Goal: Information Seeking & Learning: Learn about a topic

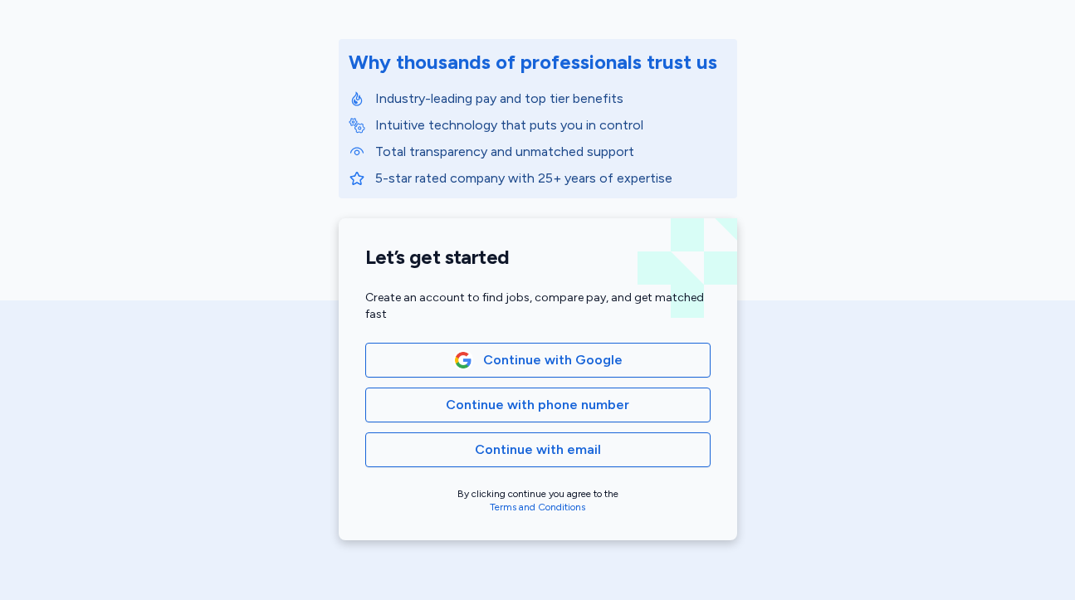
scroll to position [207, 0]
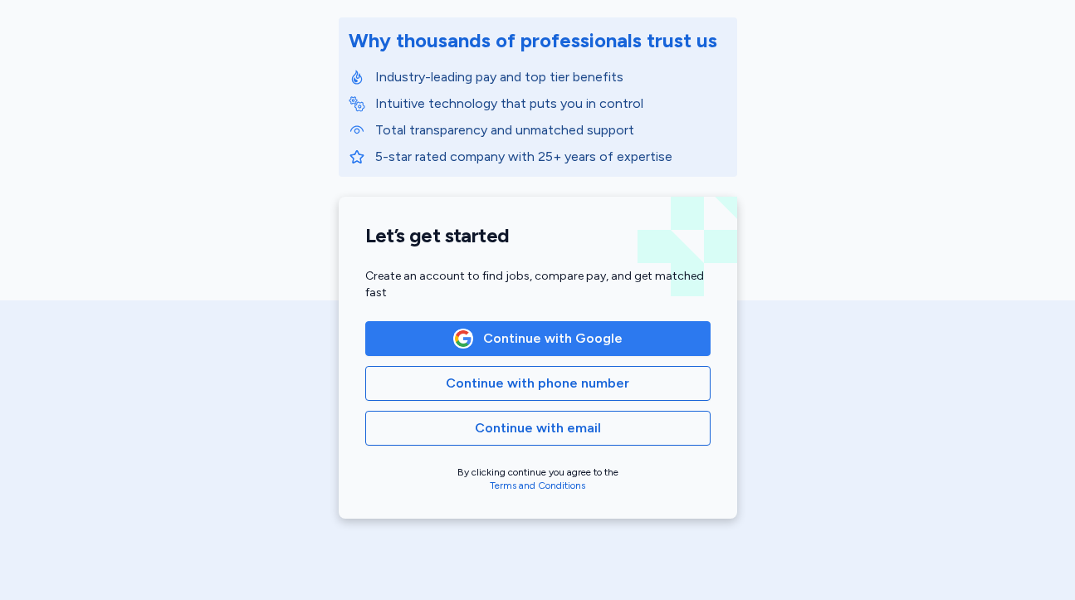
click at [436, 329] on span "Continue with Google" at bounding box center [537, 339] width 317 height 20
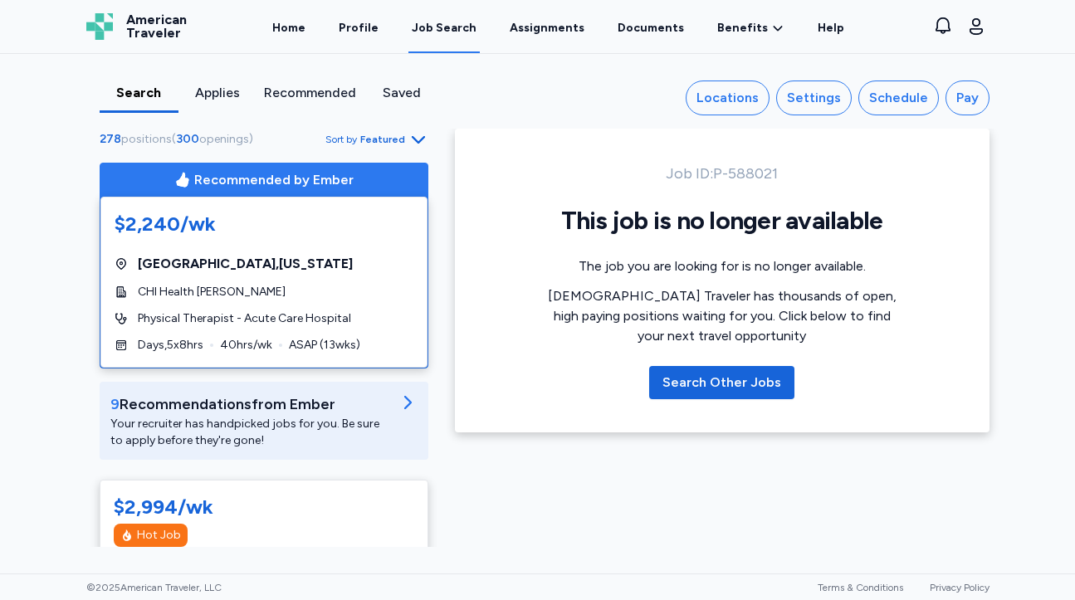
click at [388, 135] on span "Featured" at bounding box center [382, 139] width 45 height 13
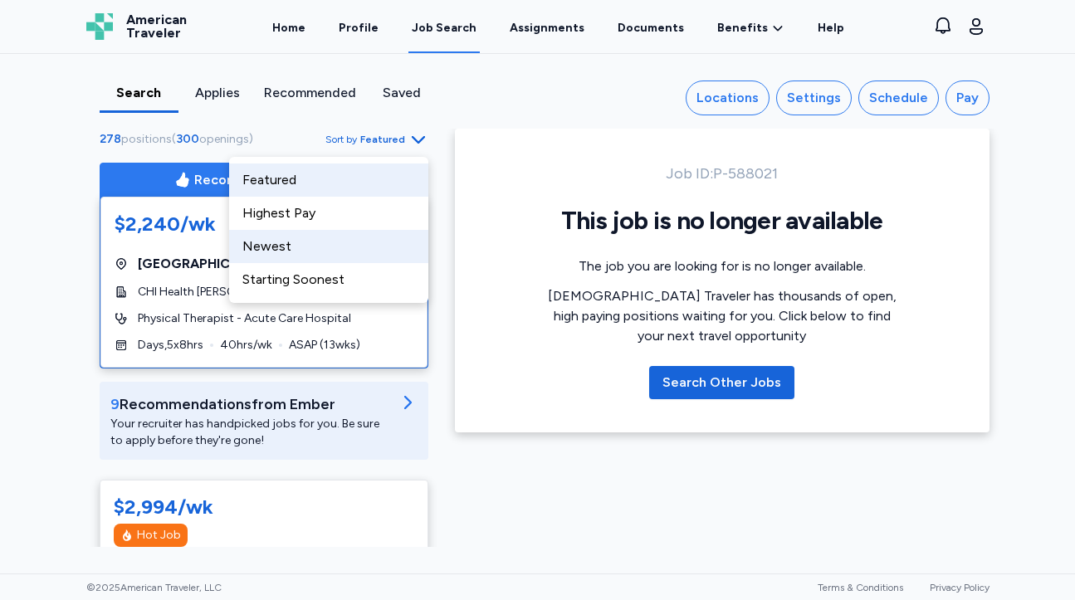
click at [356, 256] on div "Newest" at bounding box center [328, 246] width 199 height 33
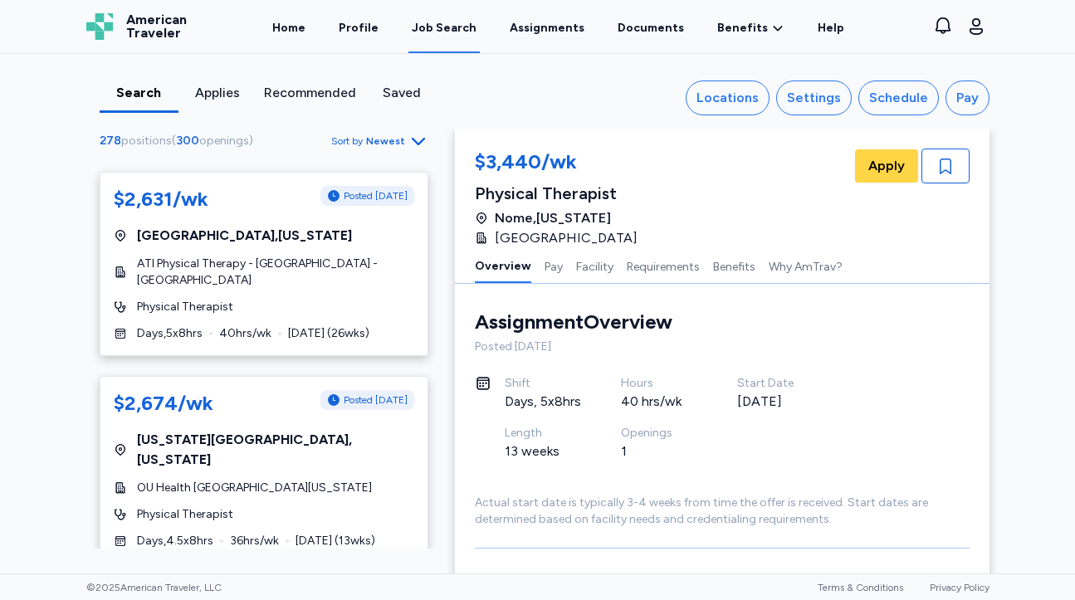
scroll to position [874, 0]
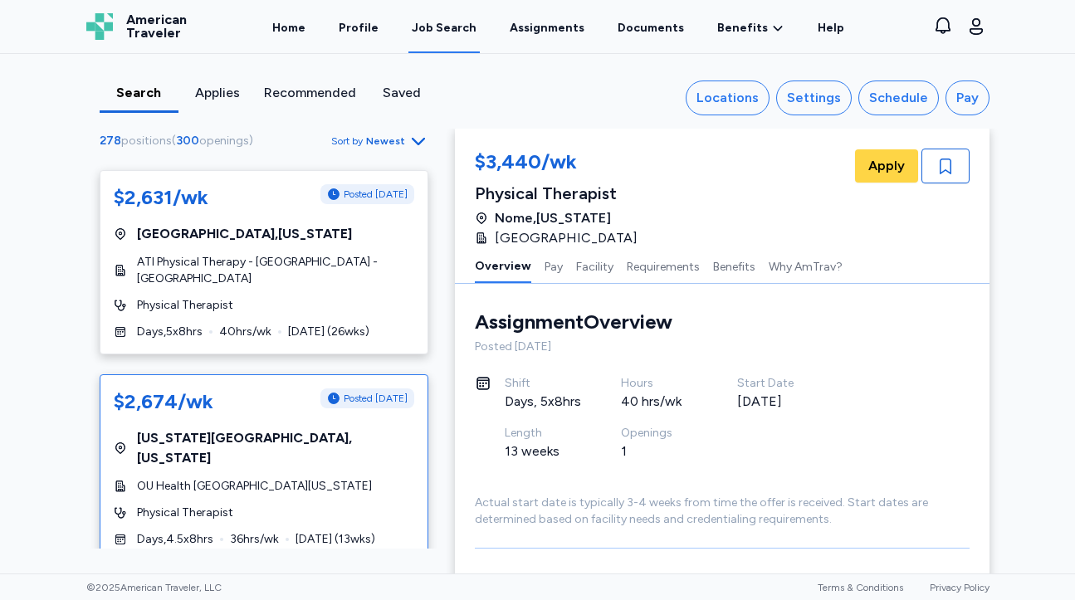
click at [359, 505] on div "Physical Therapist" at bounding box center [264, 513] width 301 height 17
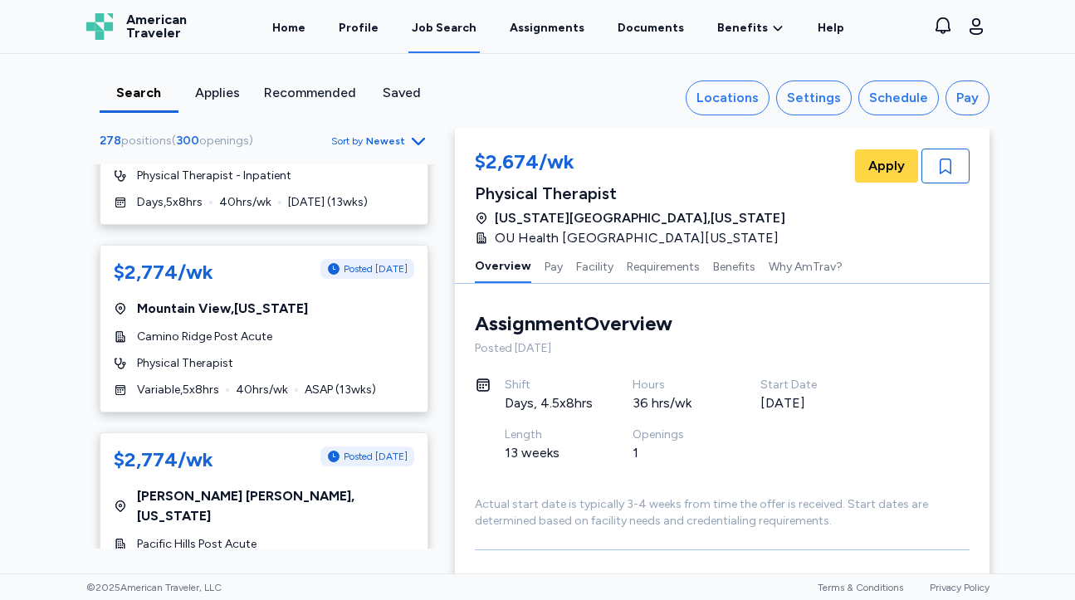
scroll to position [1632, 0]
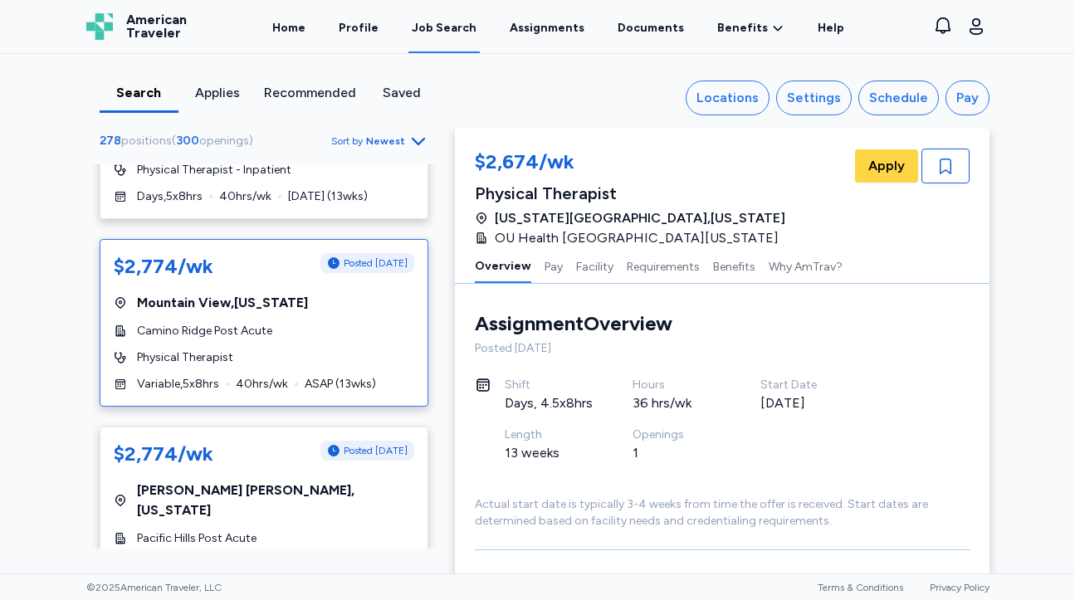
click at [354, 310] on div "$2,774/wk Posted [DATE] [GEOGRAPHIC_DATA] , [US_STATE][GEOGRAPHIC_DATA] Post Ac…" at bounding box center [264, 323] width 329 height 168
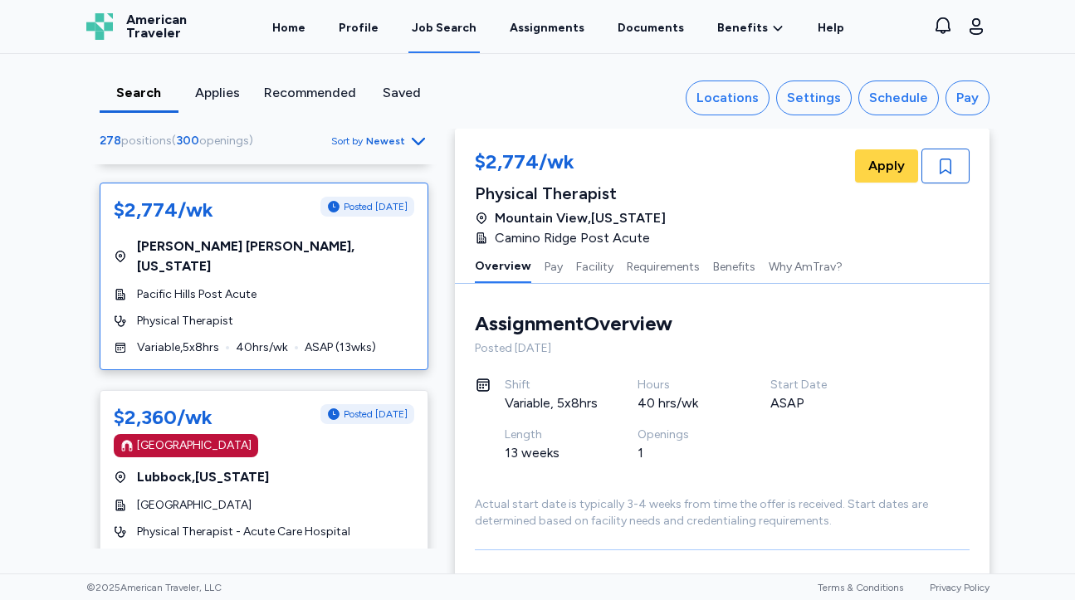
scroll to position [1882, 0]
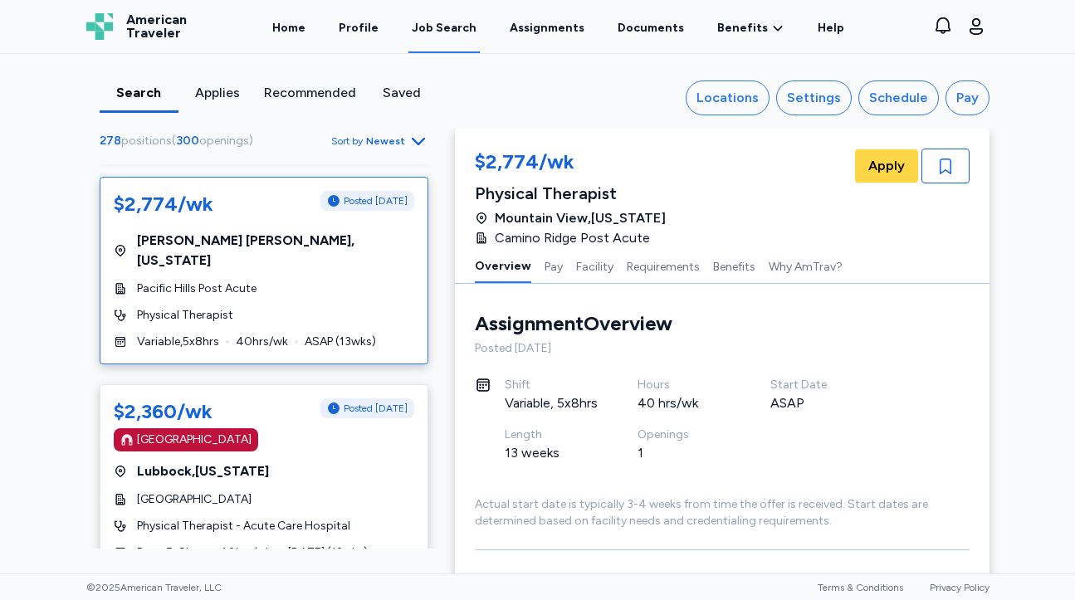
click at [365, 250] on div "$2,774/wk Posted [DATE] [GEOGRAPHIC_DATA] , [US_STATE][GEOGRAPHIC_DATA] Post Ac…" at bounding box center [264, 271] width 329 height 188
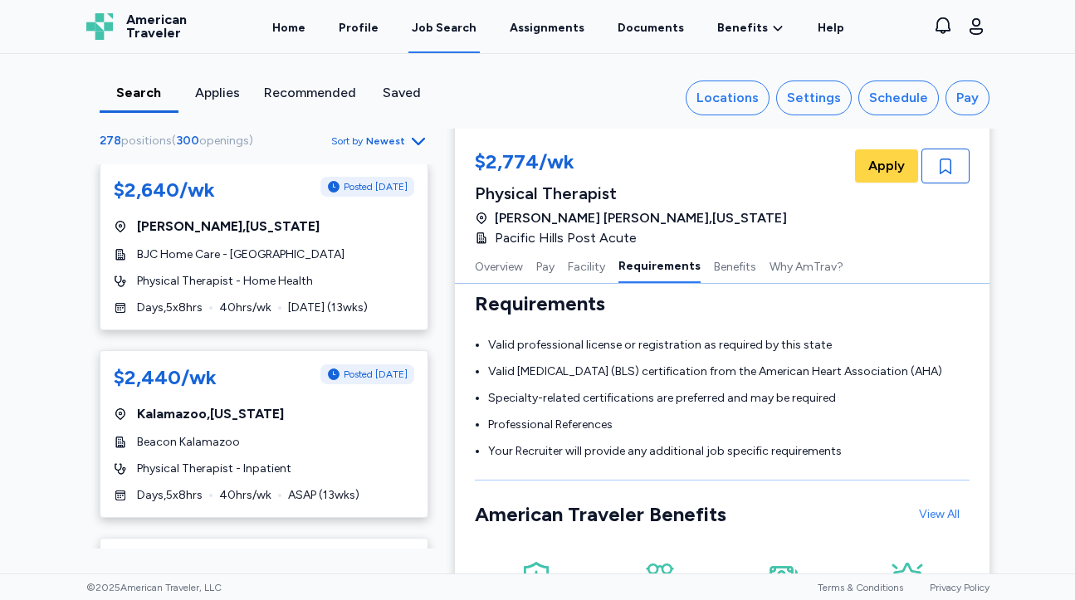
scroll to position [3183, 0]
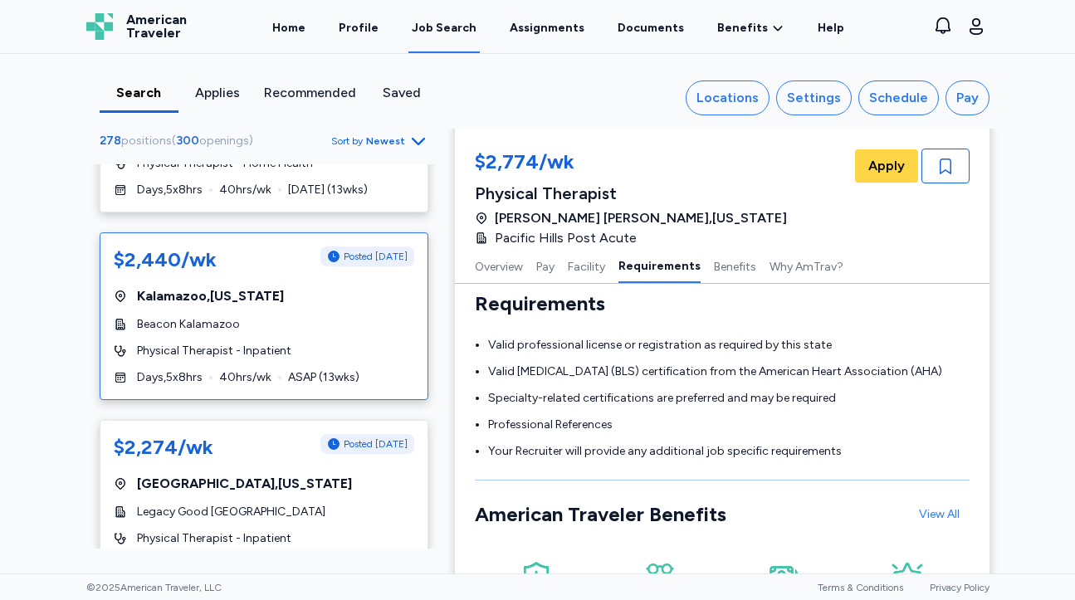
click at [373, 369] on div "Days , 5 x 8 hrs 40 hrs/wk ASAP ( 13 wks)" at bounding box center [264, 377] width 301 height 17
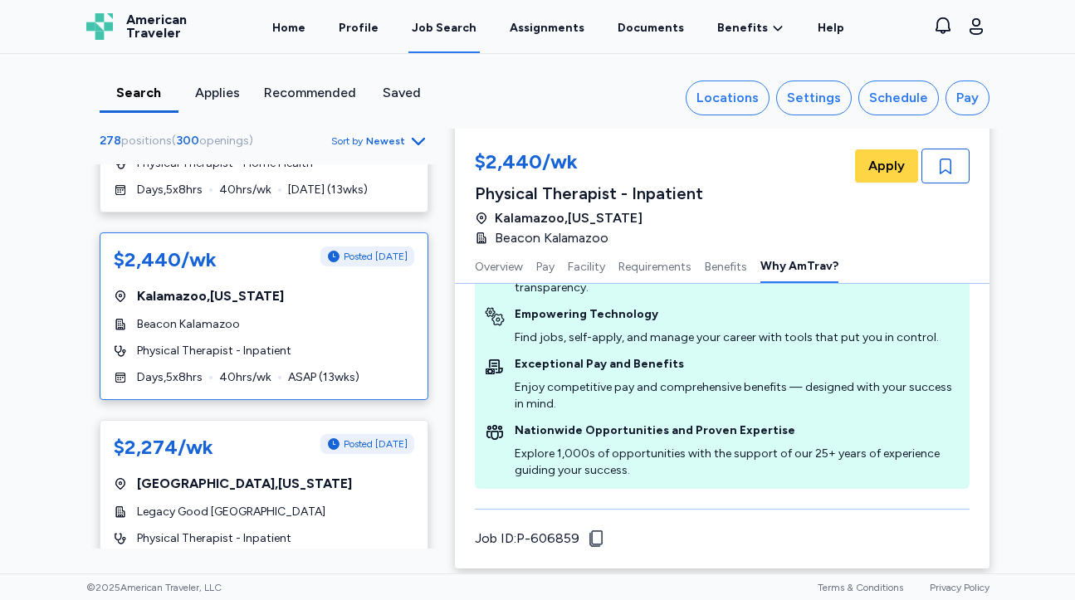
scroll to position [1986, 0]
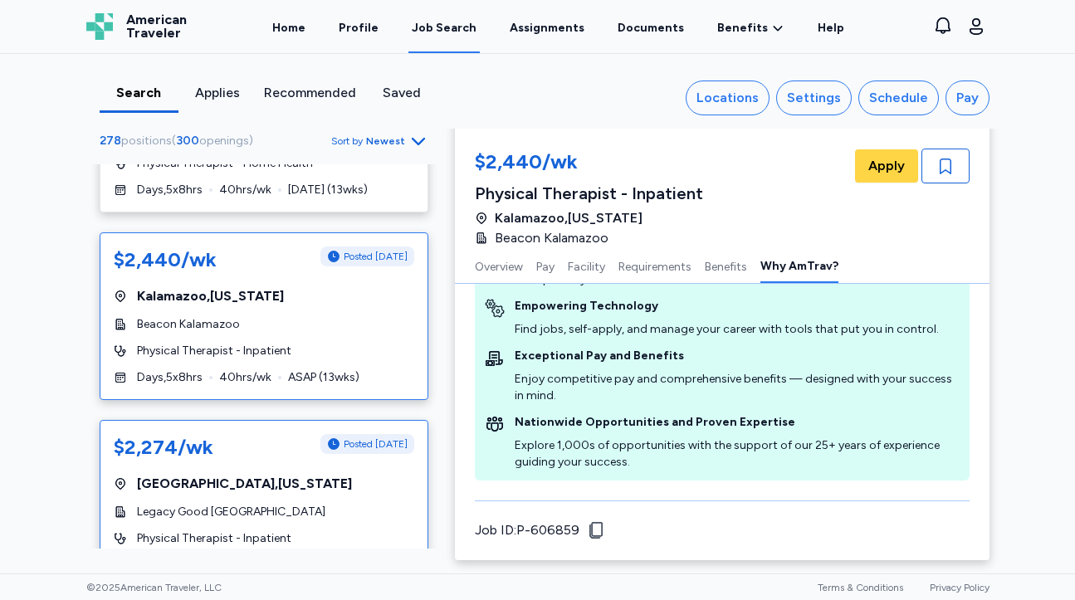
click at [329, 531] on div "Physical Therapist - Inpatient" at bounding box center [264, 539] width 301 height 17
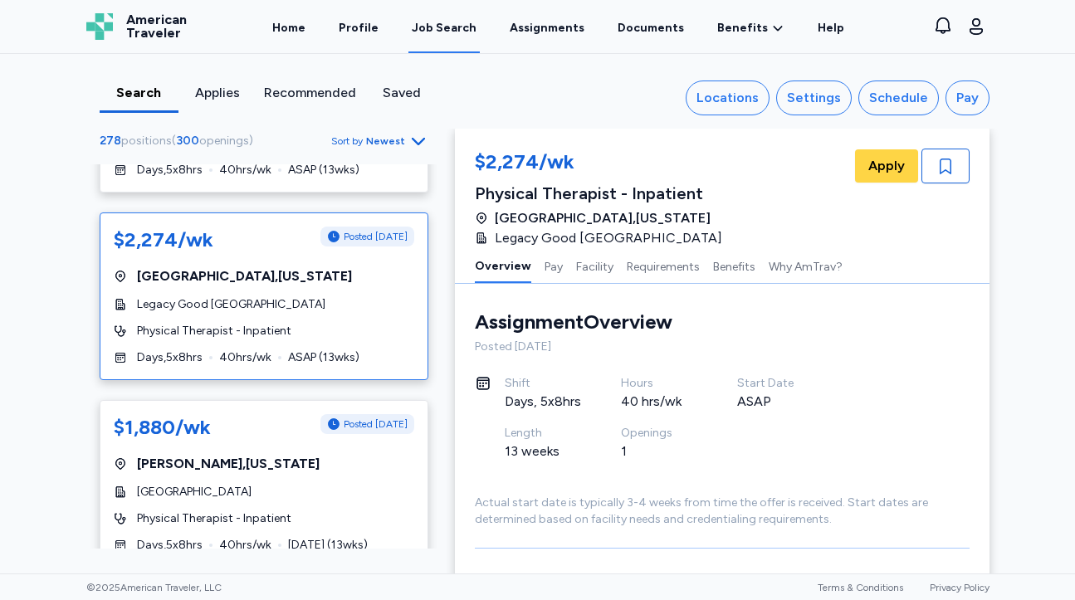
scroll to position [3386, 0]
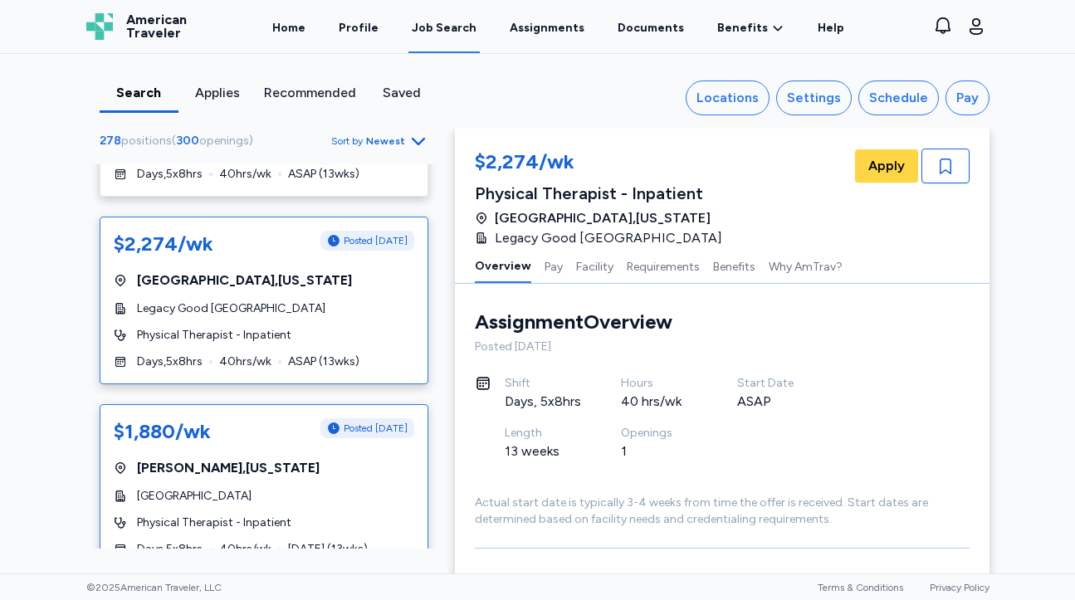
click at [363, 515] on div "Physical Therapist - Inpatient" at bounding box center [264, 523] width 301 height 17
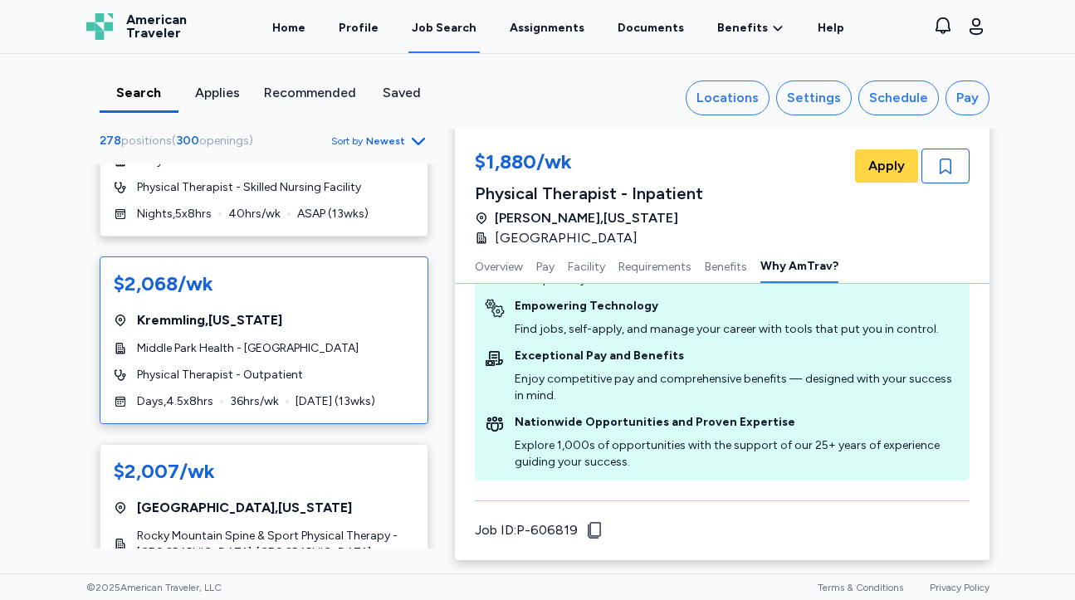
scroll to position [4102, 0]
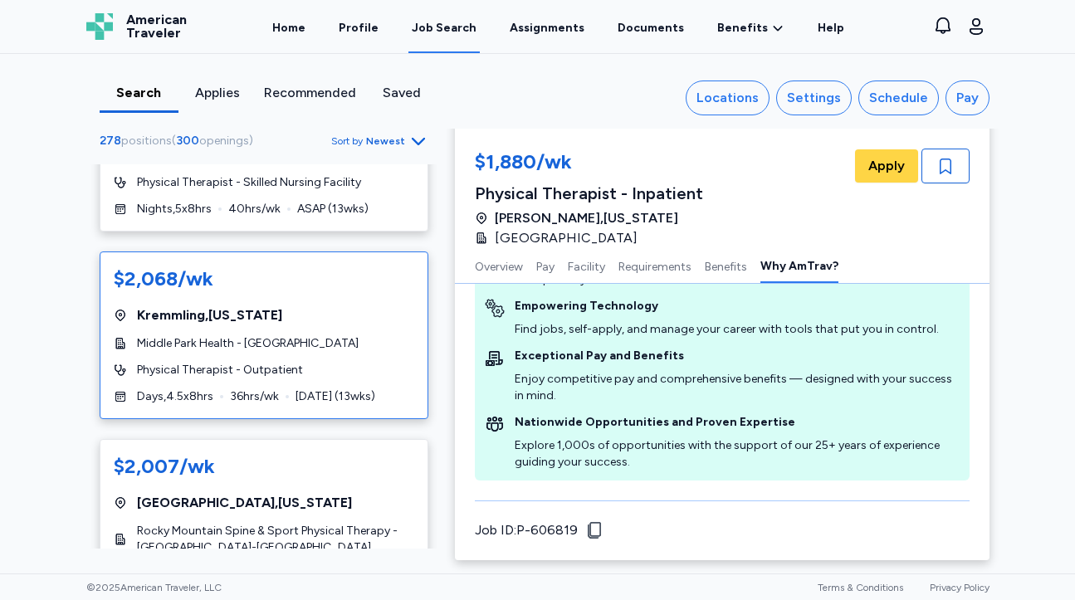
click at [352, 300] on div "$2,068/wk [GEOGRAPHIC_DATA] , [US_STATE][GEOGRAPHIC_DATA] Health - [GEOGRAPHIC_…" at bounding box center [264, 336] width 329 height 168
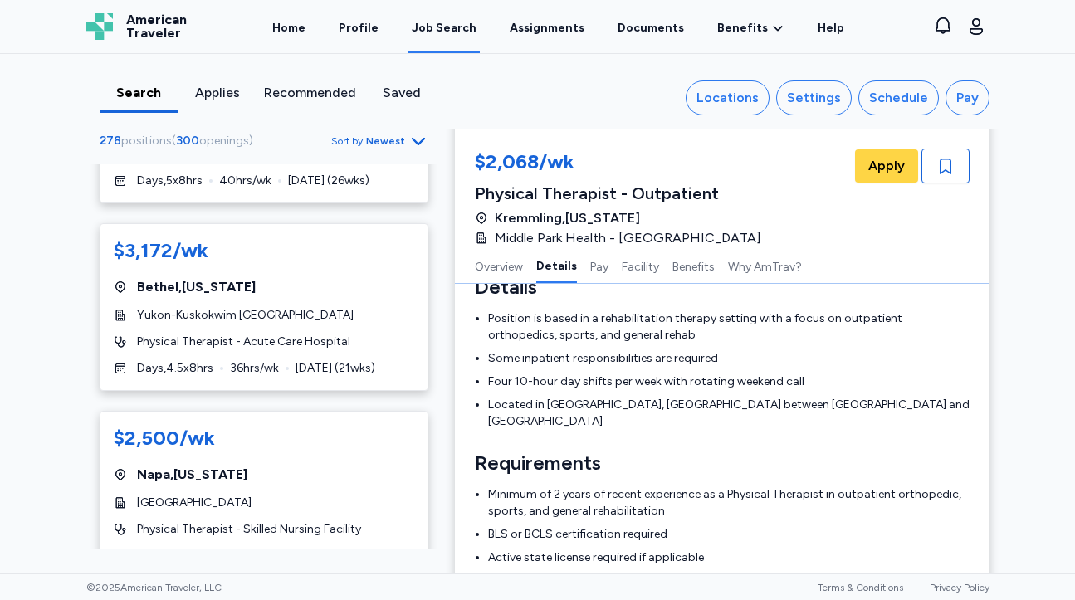
scroll to position [310, 0]
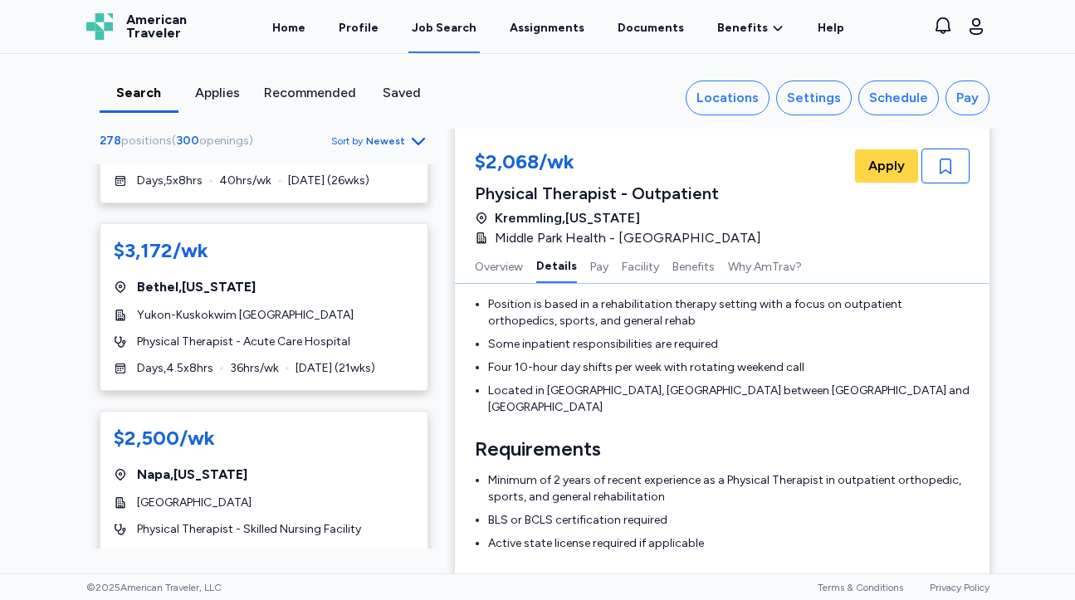
click at [421, 599] on icon "Go to next 50 jobs" at bounding box center [418, 609] width 20 height 20
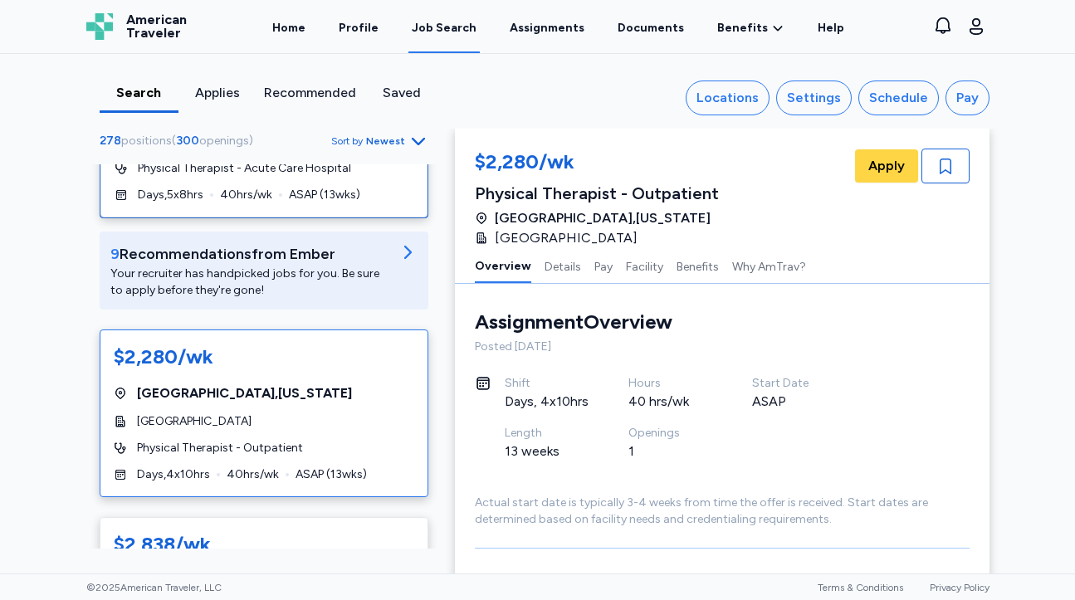
scroll to position [225, 0]
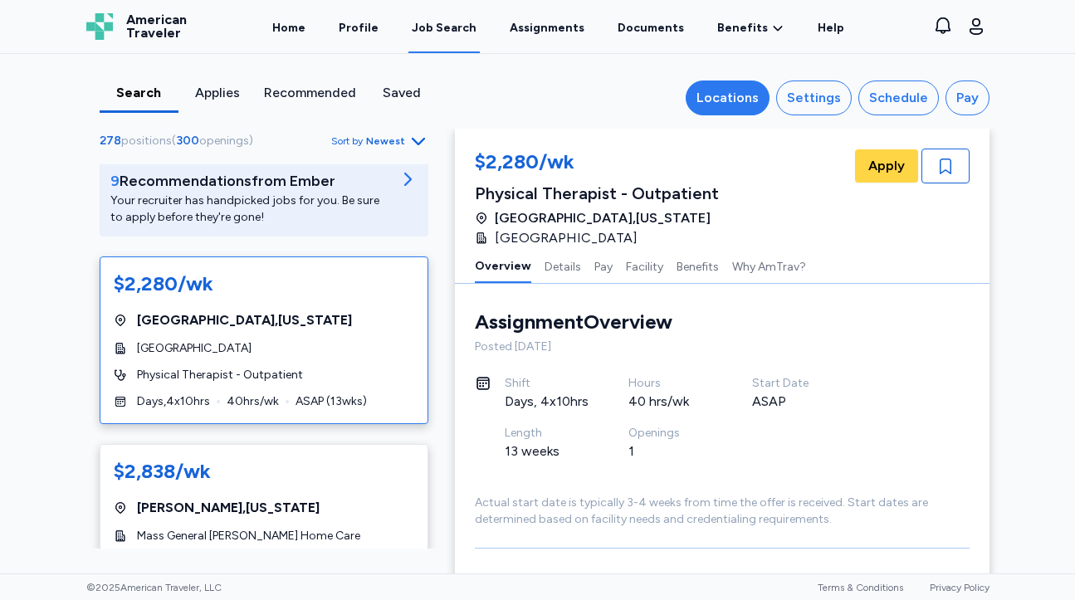
click at [738, 90] on div "Locations" at bounding box center [728, 98] width 62 height 20
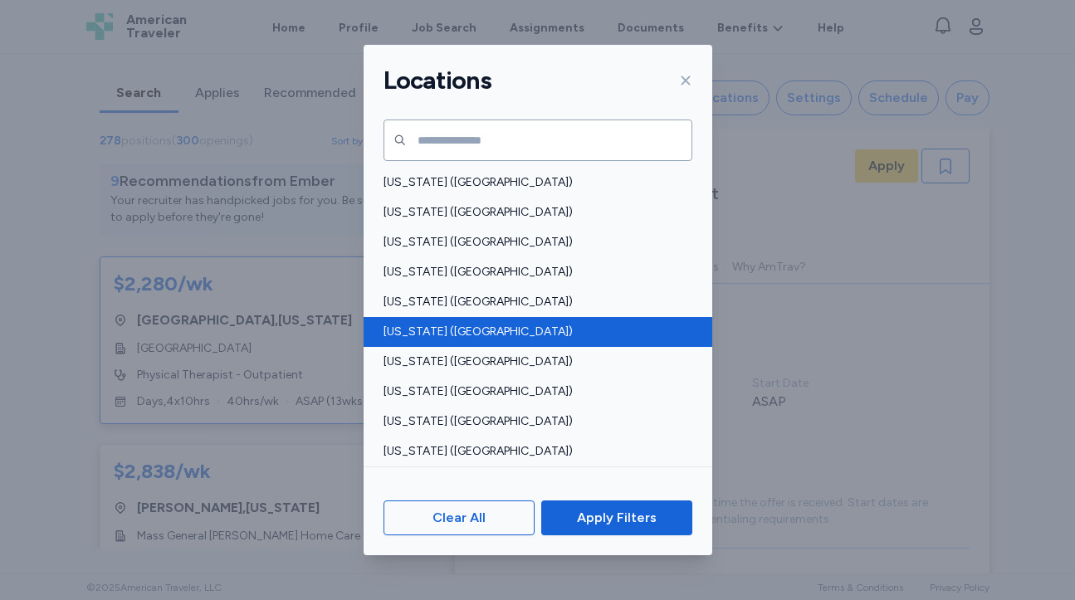
click at [518, 334] on span "[US_STATE] ([GEOGRAPHIC_DATA])" at bounding box center [533, 332] width 299 height 17
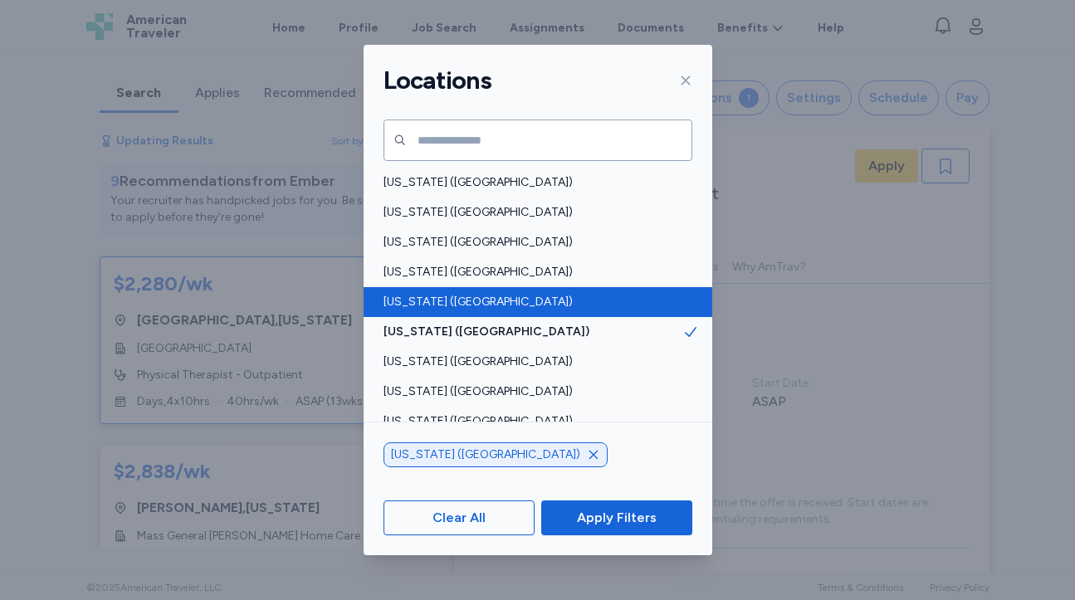
click at [516, 312] on div "[US_STATE] ([GEOGRAPHIC_DATA])" at bounding box center [538, 302] width 349 height 30
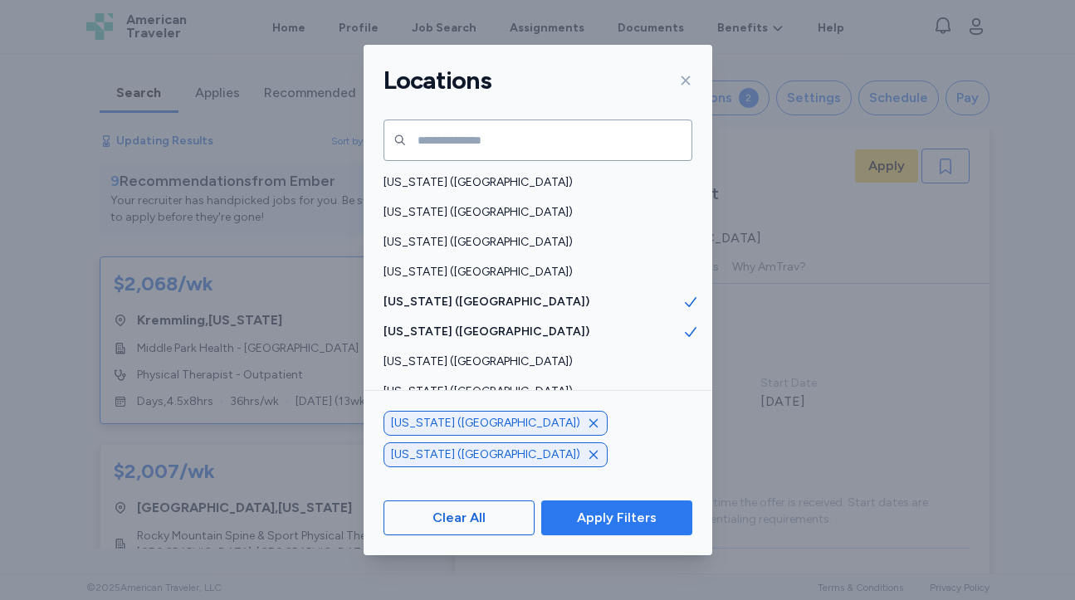
click at [603, 516] on span "Apply Filters" at bounding box center [617, 518] width 80 height 20
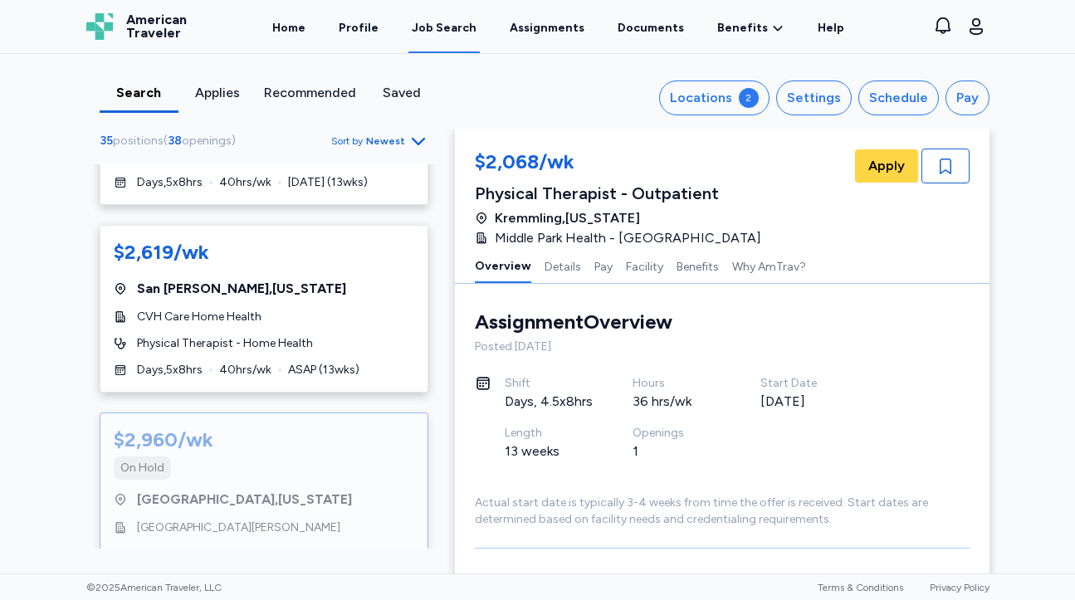
scroll to position [6782, 0]
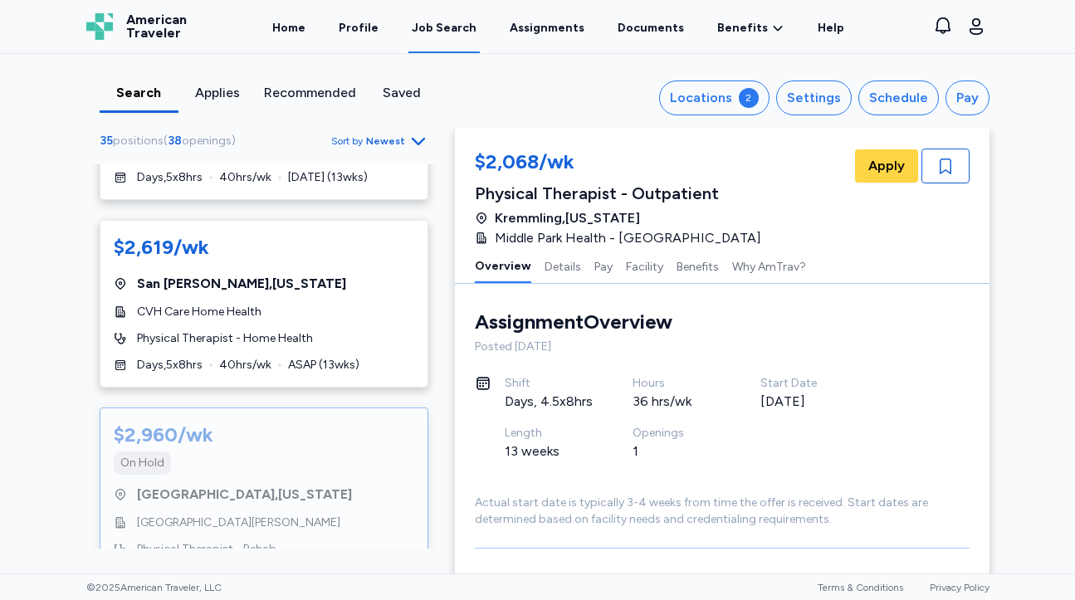
click at [339, 541] on div "Physical Therapist - Rehab" at bounding box center [264, 549] width 301 height 17
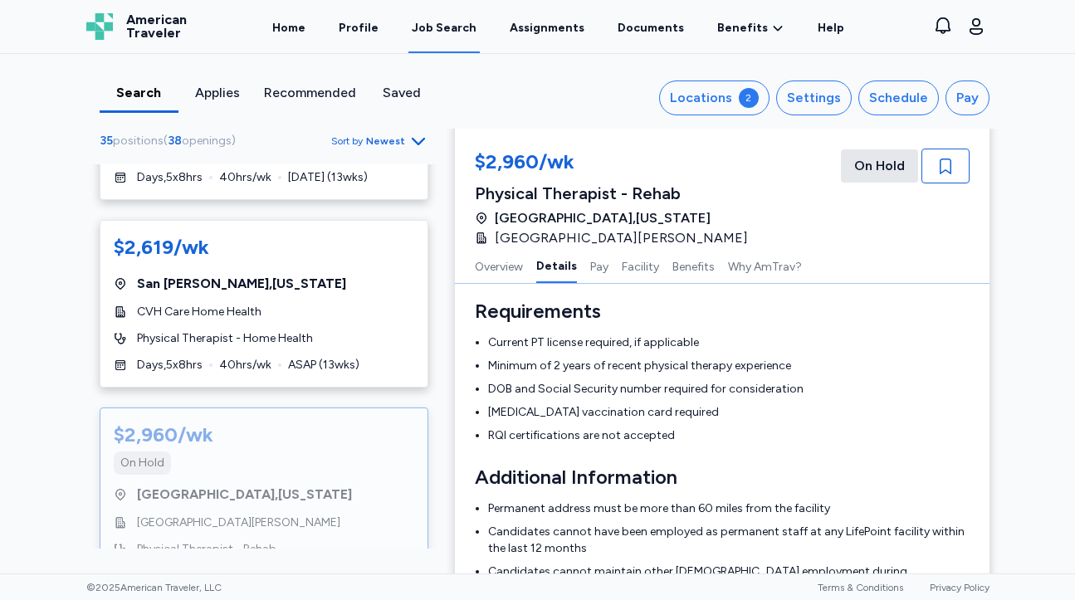
scroll to position [840, 0]
